Goal: Check status: Check status

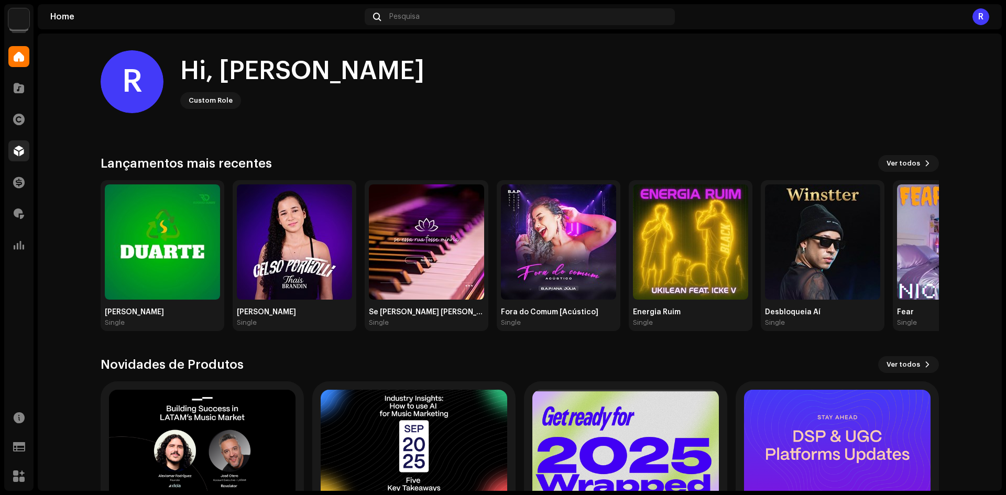
click at [16, 142] on div at bounding box center [18, 150] width 21 height 21
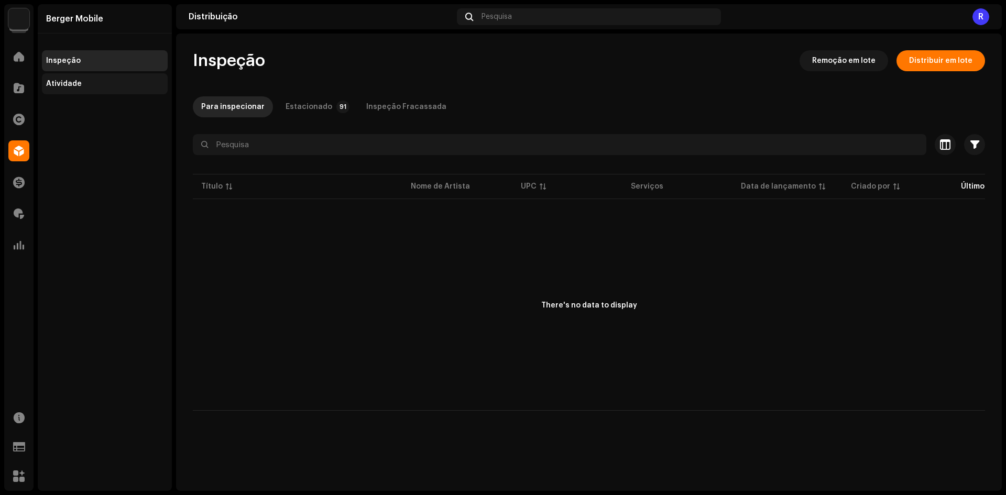
click at [78, 85] on div "Atividade" at bounding box center [64, 84] width 36 height 8
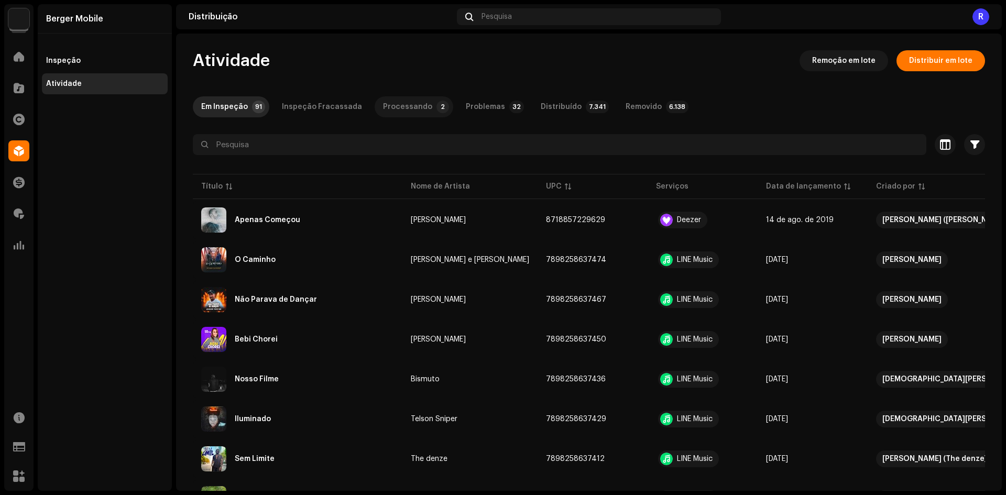
click at [383, 103] on div "Processando" at bounding box center [407, 106] width 49 height 21
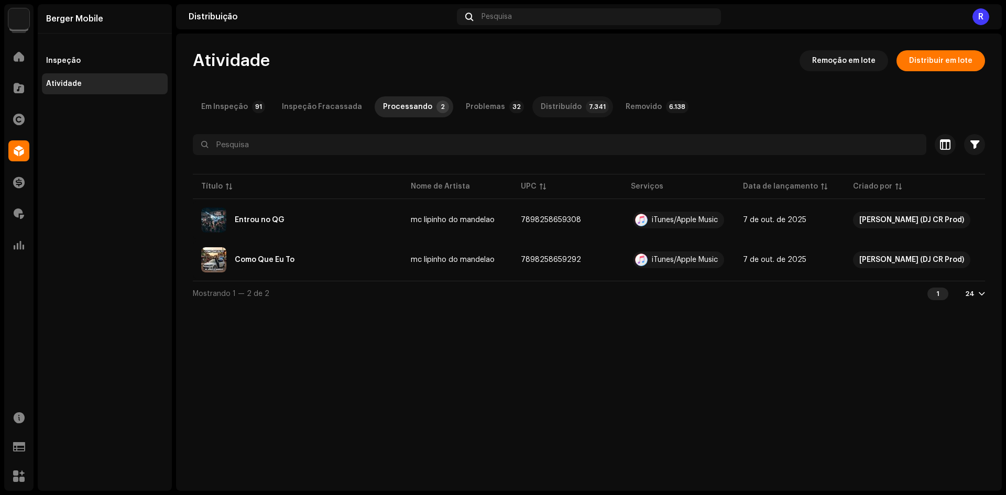
click at [562, 104] on div "Distribuído" at bounding box center [561, 106] width 41 height 21
